Goal: Task Accomplishment & Management: Manage account settings

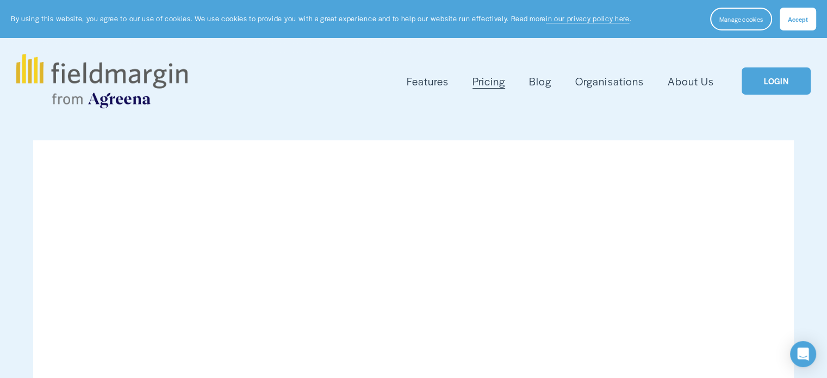
click at [777, 84] on link "LOGIN" at bounding box center [776, 81] width 69 height 28
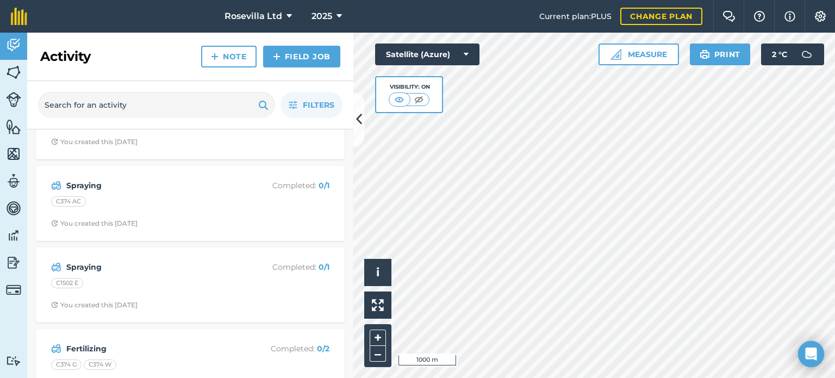
scroll to position [1030, 0]
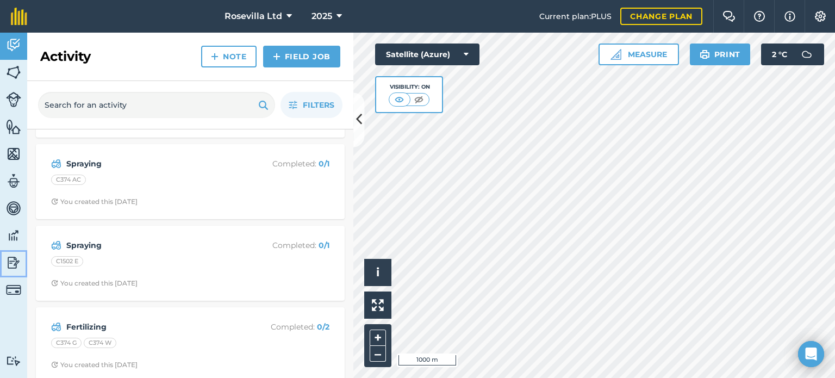
click at [14, 258] on img at bounding box center [13, 263] width 15 height 16
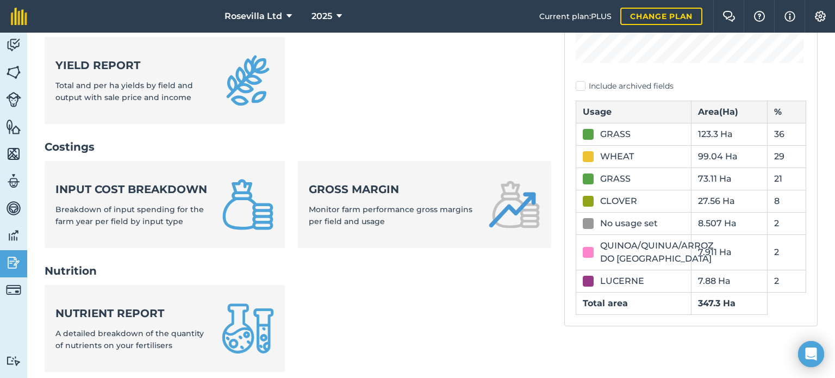
scroll to position [326, 0]
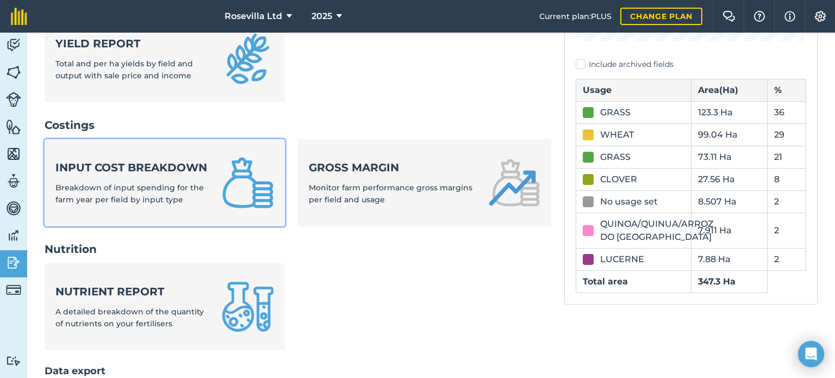
click at [214, 181] on link "Input cost breakdown Breakdown of input spending for the farm year per field by…" at bounding box center [165, 182] width 240 height 87
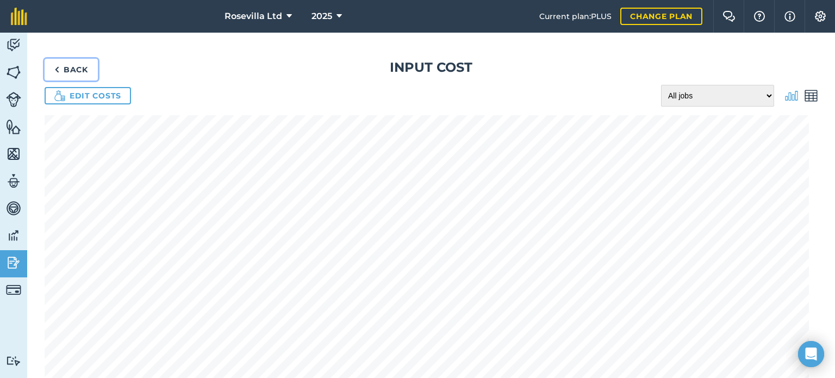
click at [78, 65] on link "Back" at bounding box center [71, 70] width 53 height 22
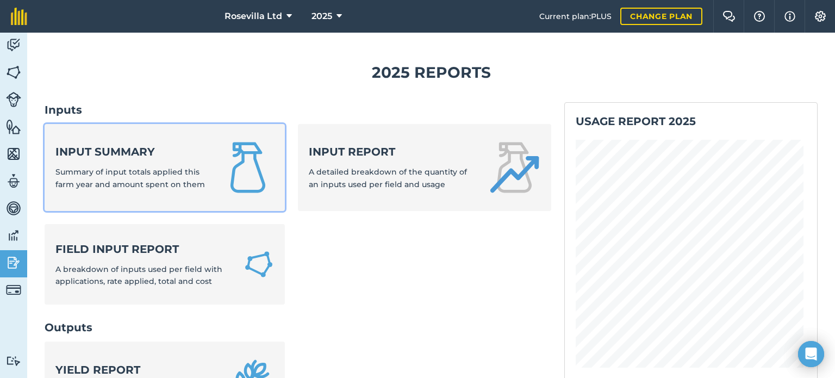
click at [184, 191] on link "Input summary Summary of input totals applied this farm year and amount spent o…" at bounding box center [165, 167] width 240 height 87
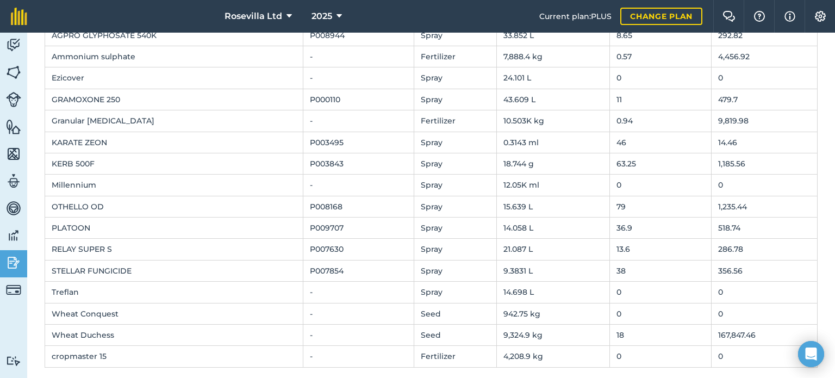
scroll to position [146, 0]
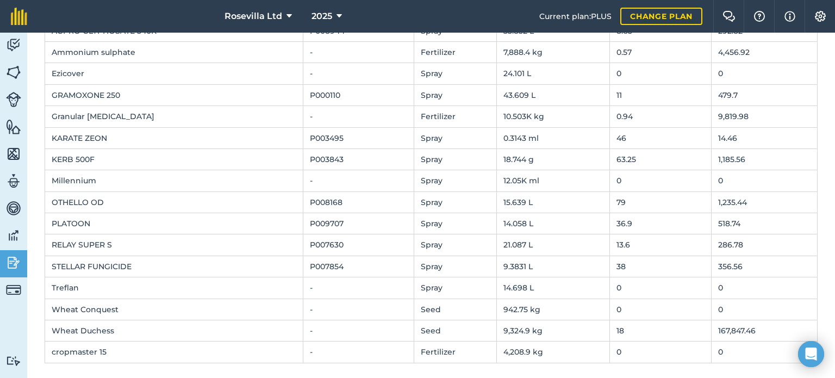
click at [610, 283] on td "0" at bounding box center [661, 287] width 102 height 21
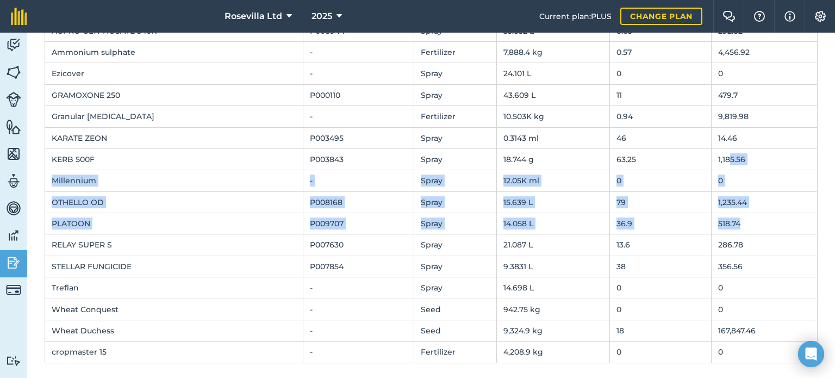
drag, startPoint x: 718, startPoint y: 158, endPoint x: 783, endPoint y: 243, distance: 107.1
click at [783, 243] on tbody "AGPRO CUPRIC HYDROXIDE 350SC P004849 Spray 0 ml 0 0 AGPRO GLYPHOSATE 540K P0089…" at bounding box center [431, 181] width 773 height 364
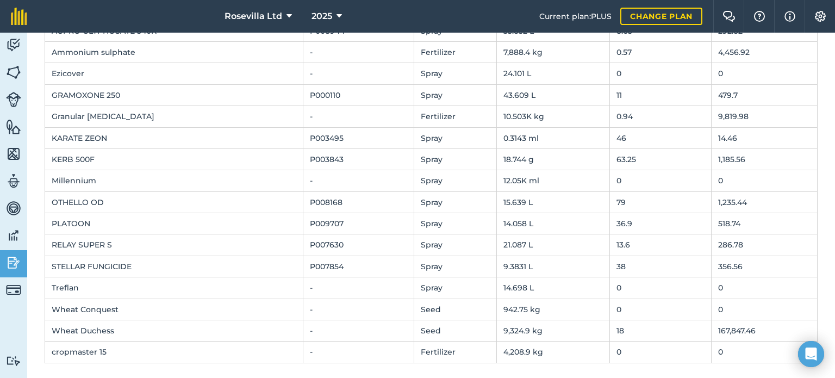
click at [613, 286] on td "0" at bounding box center [661, 287] width 102 height 21
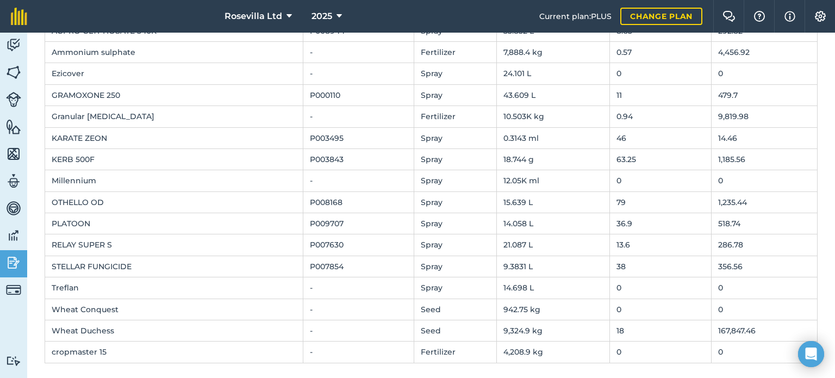
click at [773, 368] on div "Back 2025 Farm input summary Edit costs All jobs Incomplete jobs Complete jobs …" at bounding box center [431, 134] width 808 height 494
click at [71, 285] on td "Treflan" at bounding box center [174, 287] width 258 height 21
click at [610, 285] on td "0" at bounding box center [661, 287] width 102 height 21
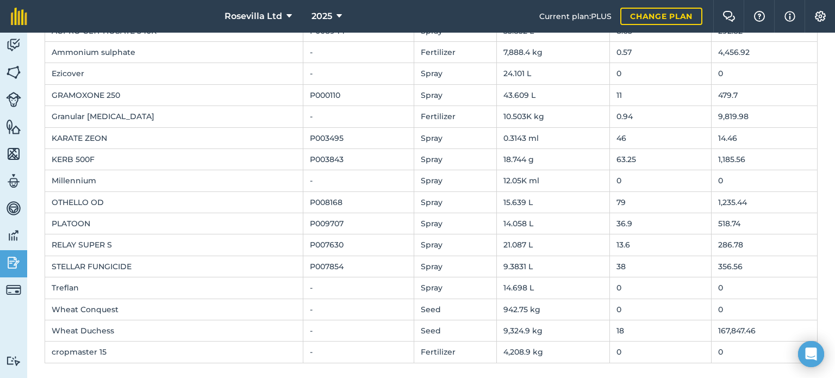
click at [610, 285] on td "0" at bounding box center [661, 287] width 102 height 21
click at [613, 286] on td "0" at bounding box center [661, 287] width 102 height 21
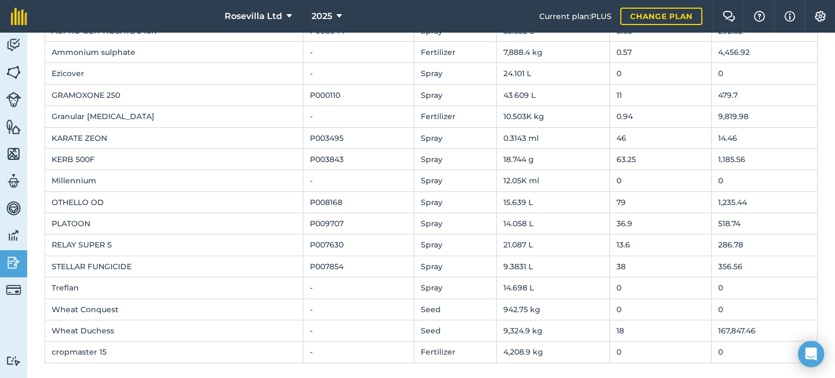
click at [664, 299] on td "0" at bounding box center [661, 309] width 102 height 21
click at [640, 335] on td "18" at bounding box center [661, 330] width 102 height 21
click at [614, 284] on td "0" at bounding box center [661, 287] width 102 height 21
click at [617, 280] on td "0" at bounding box center [661, 287] width 102 height 21
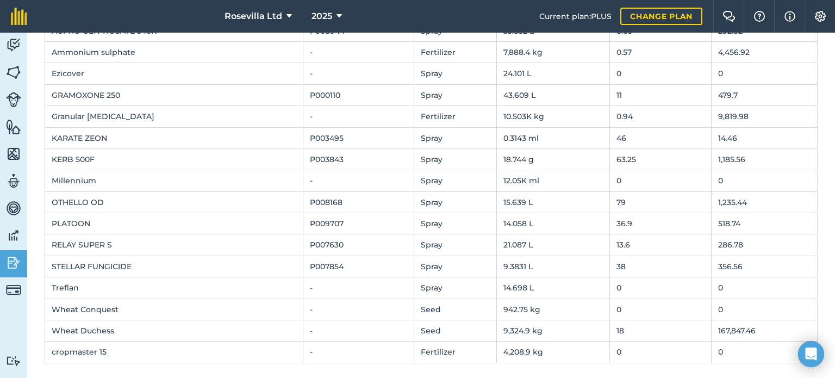
click at [610, 282] on td "0" at bounding box center [661, 287] width 102 height 21
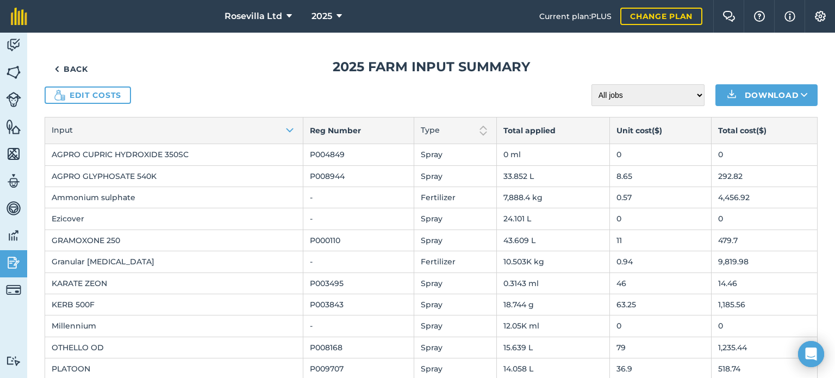
scroll to position [0, 0]
click at [96, 94] on link "Edit costs" at bounding box center [88, 95] width 86 height 17
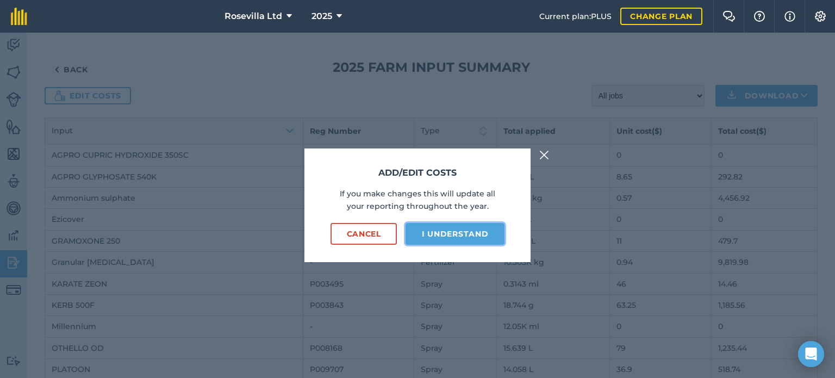
click at [447, 231] on button "I understand" at bounding box center [455, 234] width 99 height 22
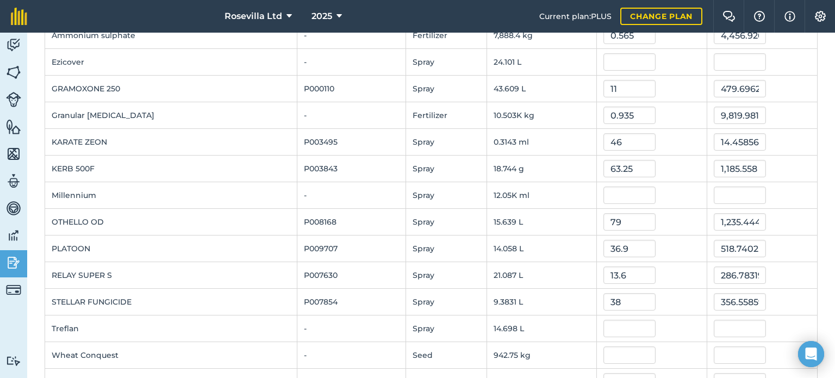
scroll to position [174, 0]
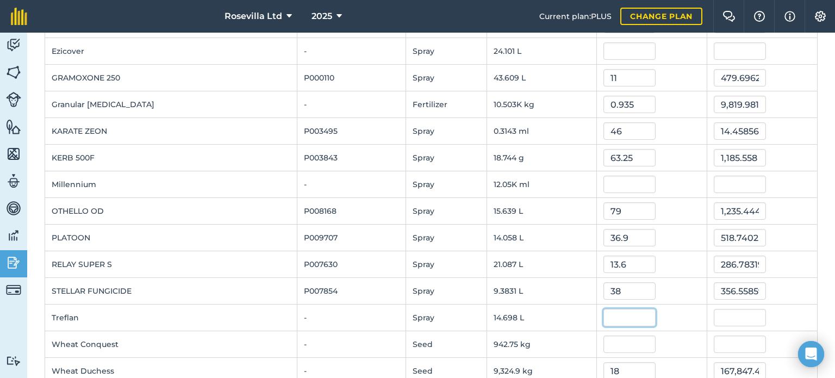
click at [614, 315] on input "text" at bounding box center [630, 317] width 52 height 17
click at [604, 314] on input "text" at bounding box center [630, 317] width 52 height 17
type input "15"
type input "220.471425"
click at [607, 338] on input "text" at bounding box center [630, 344] width 52 height 17
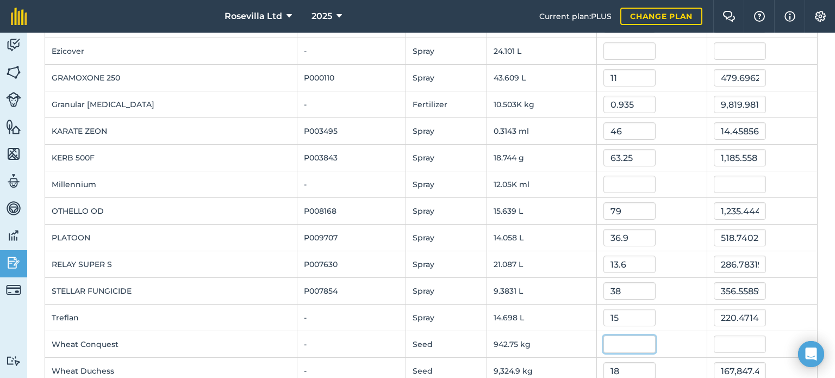
type input "0"
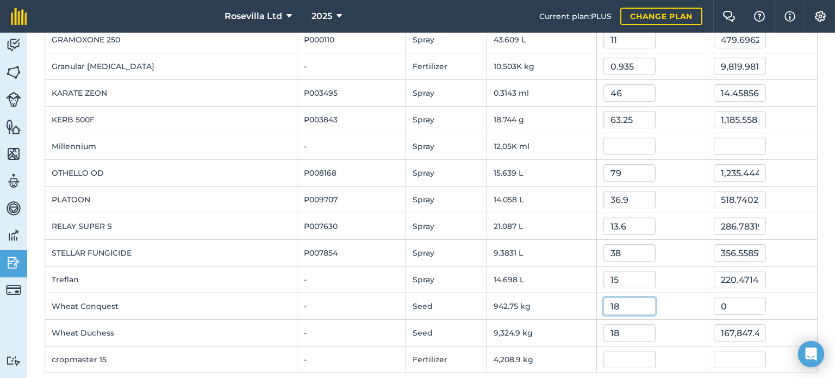
scroll to position [218, 0]
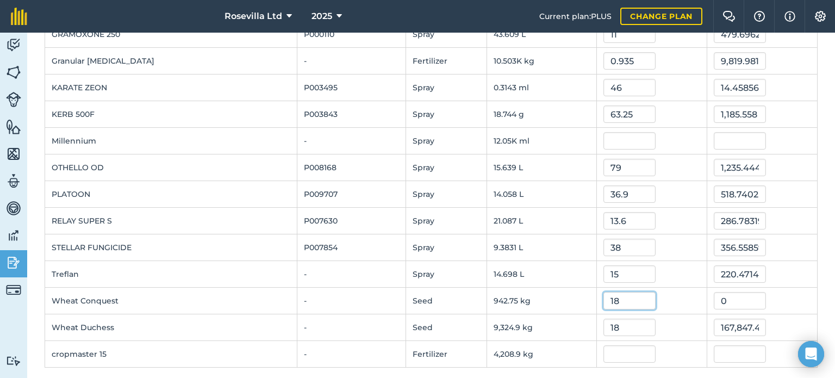
type input "18"
type input "16,969.5"
drag, startPoint x: 819, startPoint y: 372, endPoint x: 820, endPoint y: 267, distance: 104.4
click at [820, 267] on div "Back Edit costs Save Show inputs not used on jobs Input Reg Number Type Total a…" at bounding box center [431, 100] width 808 height 570
click at [618, 298] on input "18" at bounding box center [630, 300] width 52 height 17
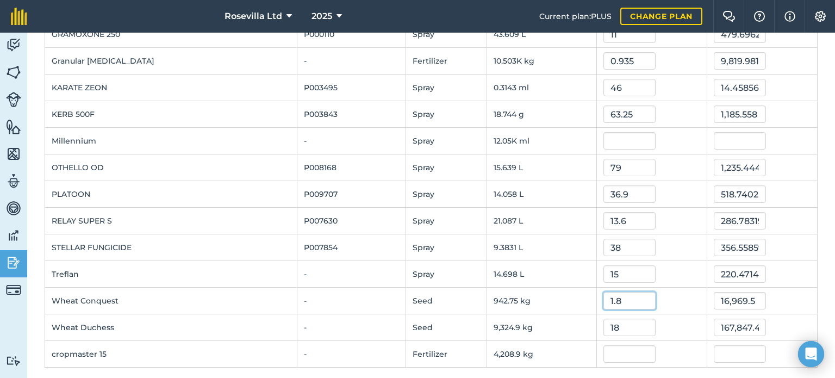
type input "1.8"
type input "1,696.95"
click at [609, 349] on input "text" at bounding box center [630, 353] width 52 height 17
click at [617, 327] on input "18" at bounding box center [630, 327] width 52 height 17
type input "1.8"
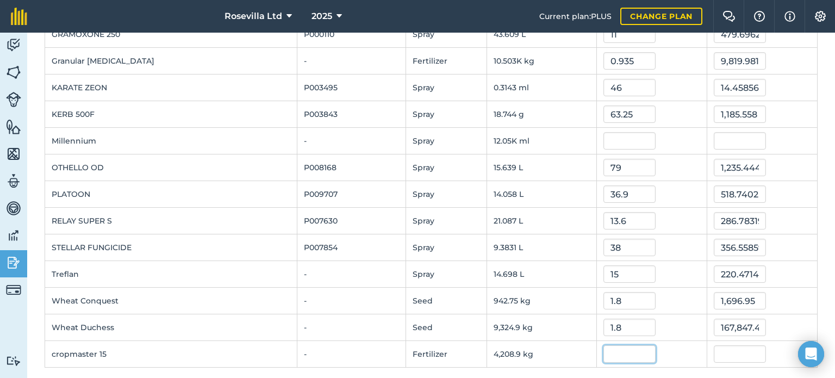
type input "16,784.7444"
click at [609, 354] on input "text" at bounding box center [630, 353] width 52 height 17
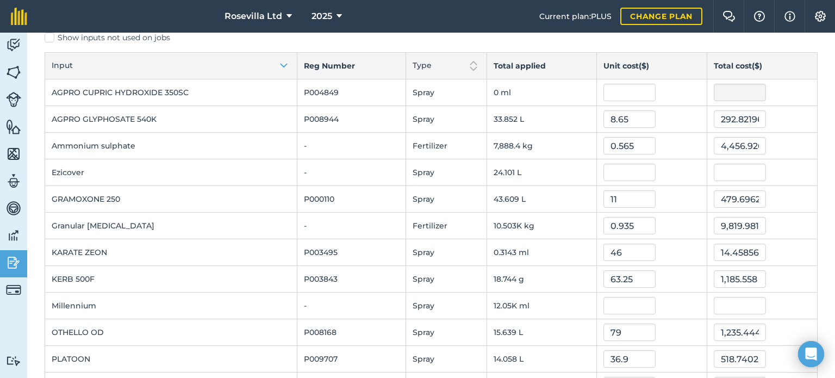
scroll to position [48, 0]
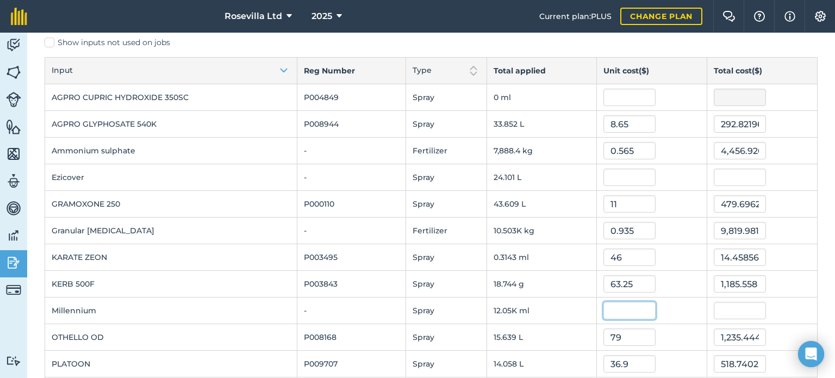
click at [604, 309] on input "text" at bounding box center [630, 310] width 52 height 17
type input "0.0516"
type input "621.8040456"
click at [612, 176] on input "text" at bounding box center [630, 177] width 52 height 17
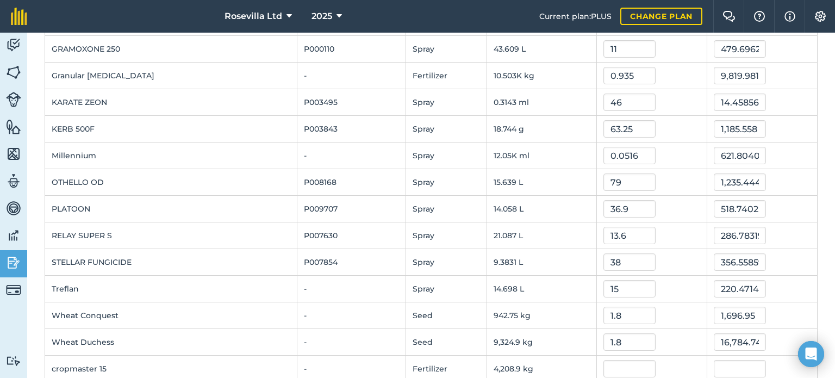
scroll to position [222, 0]
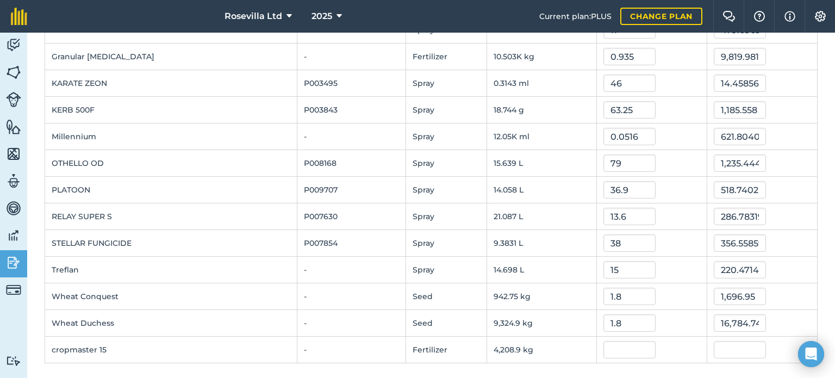
type input "6.55"
type input "157.86109804999998"
click at [624, 345] on input "text" at bounding box center [630, 349] width 52 height 17
type input "1.068"
type input "4,495.1052"
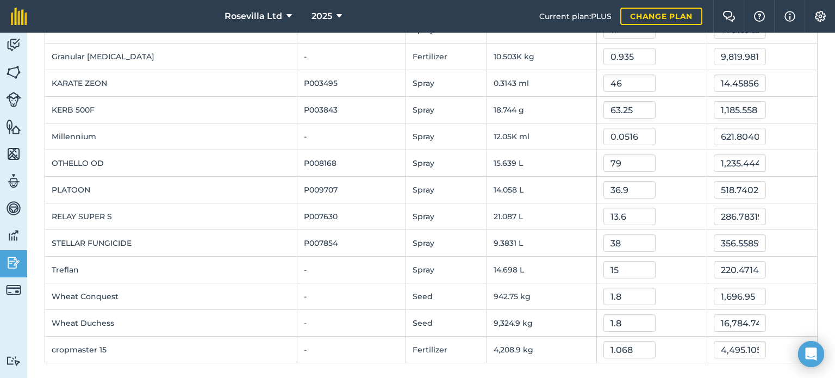
click at [687, 292] on div "1.8" at bounding box center [652, 296] width 97 height 17
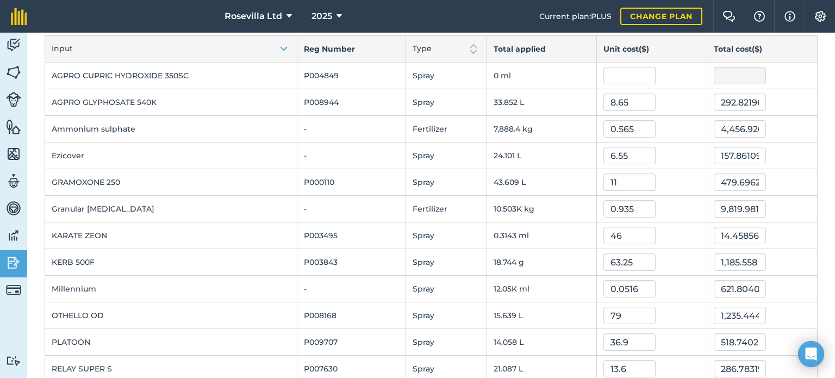
scroll to position [0, 0]
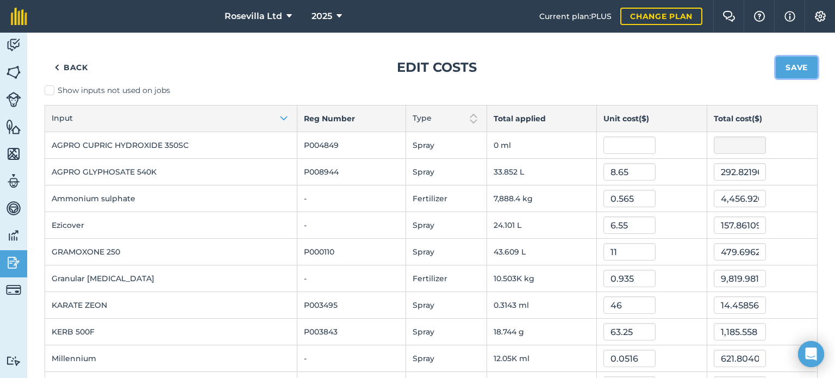
click at [792, 67] on button "Save" at bounding box center [797, 68] width 42 height 22
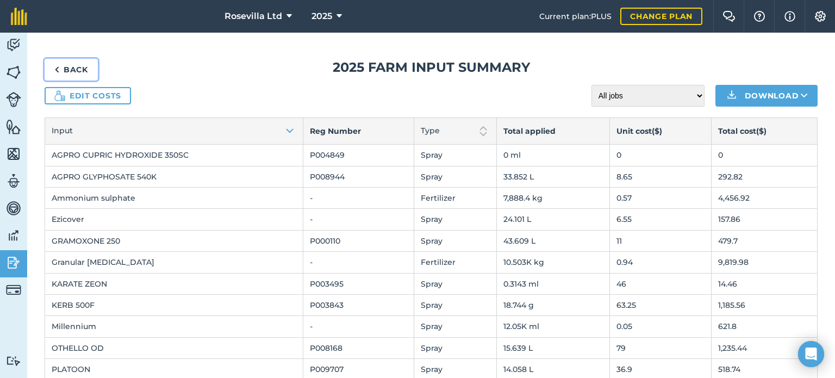
click at [72, 65] on link "Back" at bounding box center [71, 70] width 53 height 22
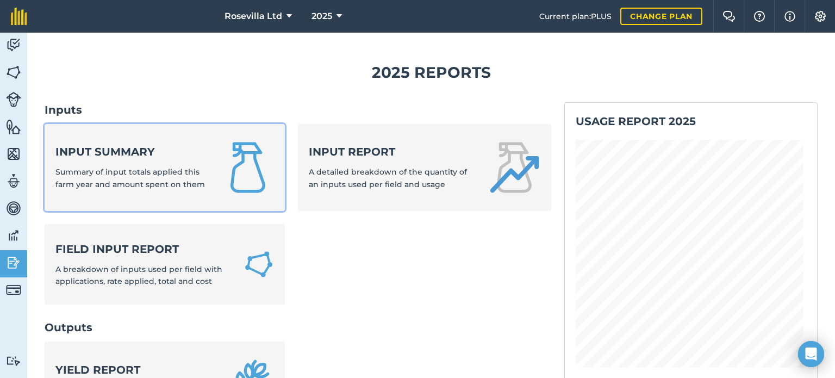
click at [207, 168] on link "Input summary Summary of input totals applied this farm year and amount spent o…" at bounding box center [165, 167] width 240 height 87
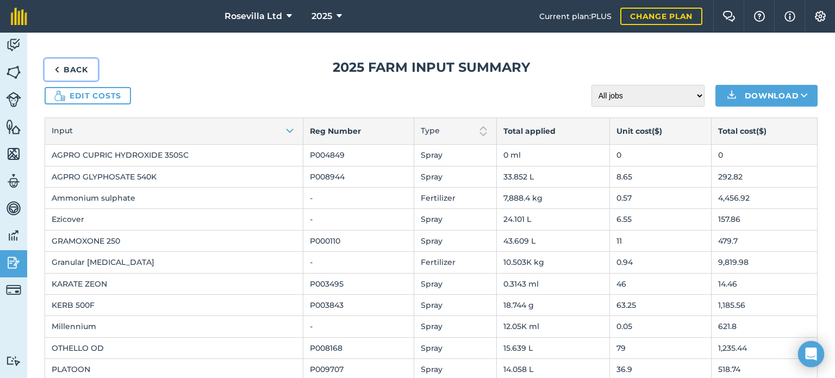
click at [78, 69] on link "Back" at bounding box center [71, 70] width 53 height 22
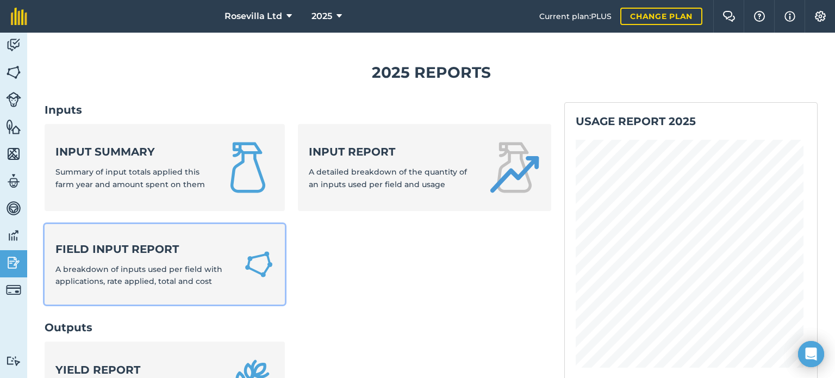
click at [201, 254] on strong "Field Input Report" at bounding box center [142, 249] width 175 height 15
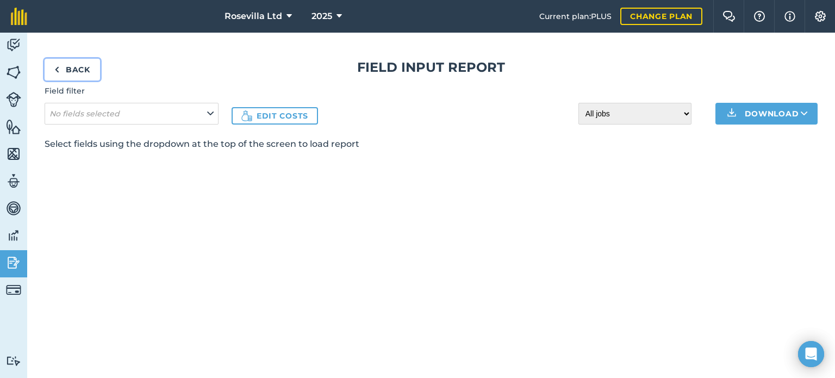
click at [83, 69] on link "Back" at bounding box center [72, 70] width 55 height 22
